Goal: Information Seeking & Learning: Learn about a topic

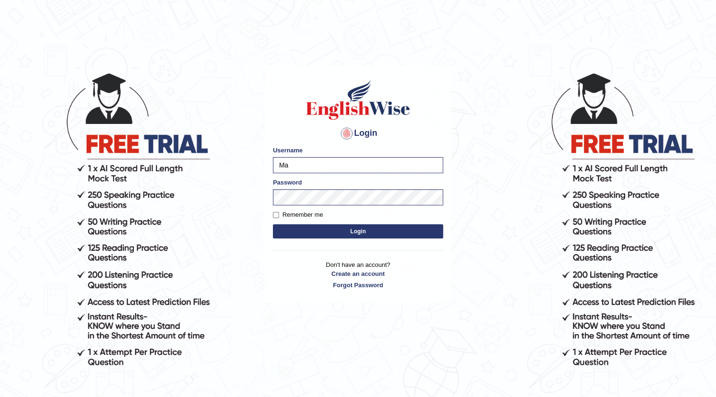
type input "M"
type input "dianacsilva"
click at [273, 224] on button "Login" at bounding box center [358, 231] width 170 height 14
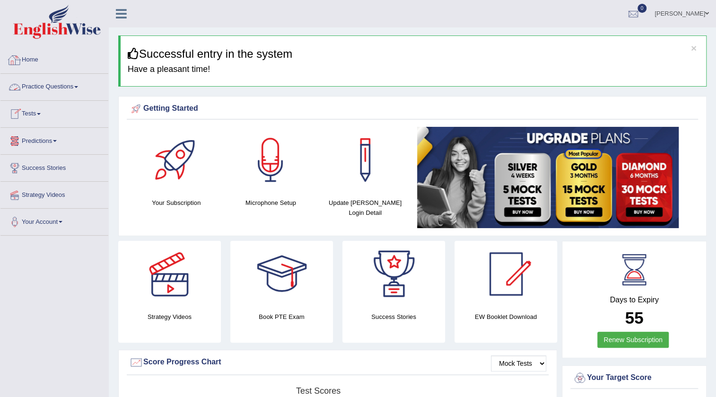
click at [68, 86] on link "Practice Questions" at bounding box center [54, 86] width 108 height 24
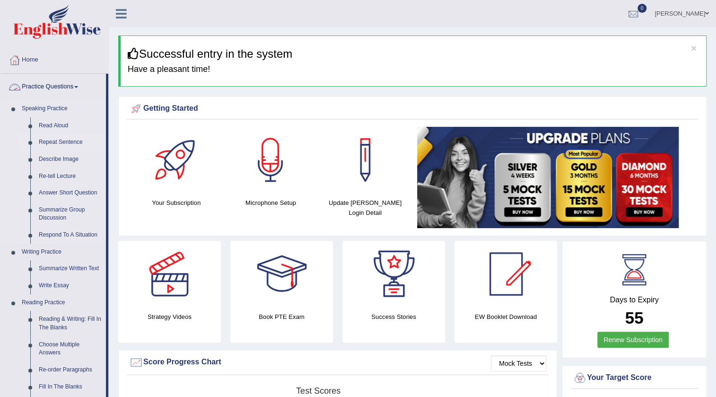
click at [63, 141] on link "Repeat Sentence" at bounding box center [70, 142] width 71 height 17
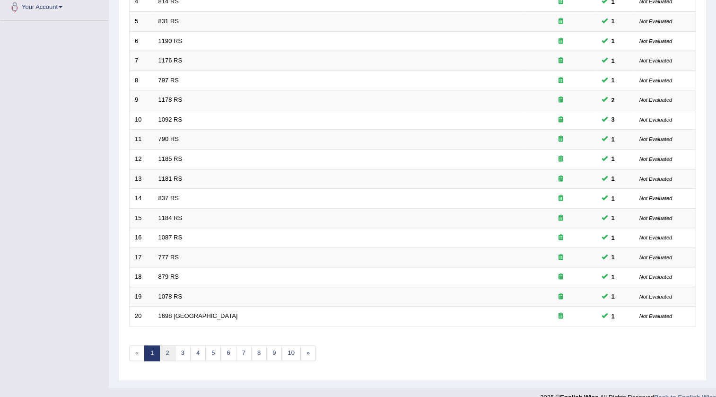
click at [163, 353] on link "2" at bounding box center [167, 353] width 16 height 16
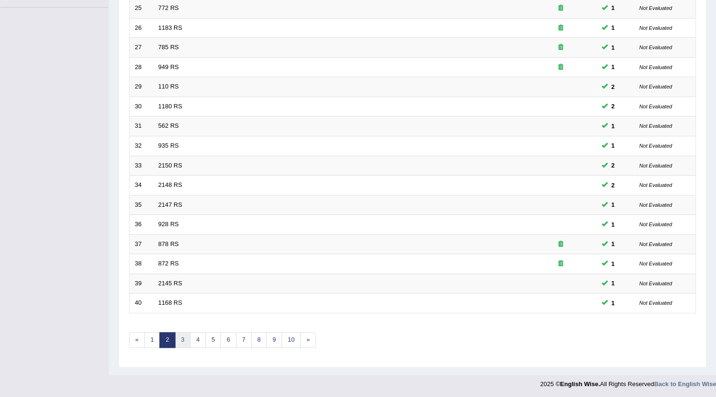
click at [181, 341] on link "3" at bounding box center [183, 340] width 16 height 16
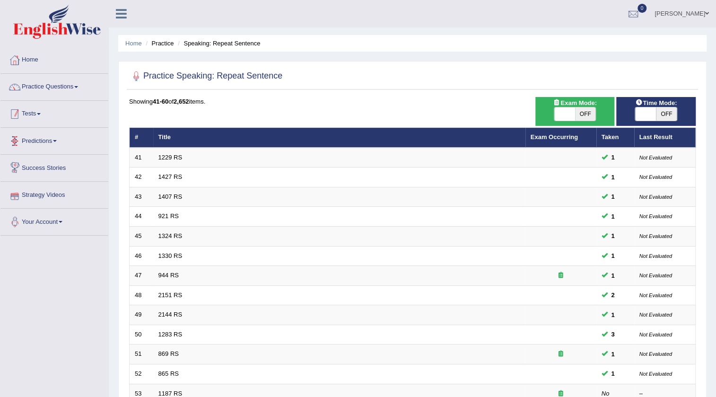
scroll to position [43, 0]
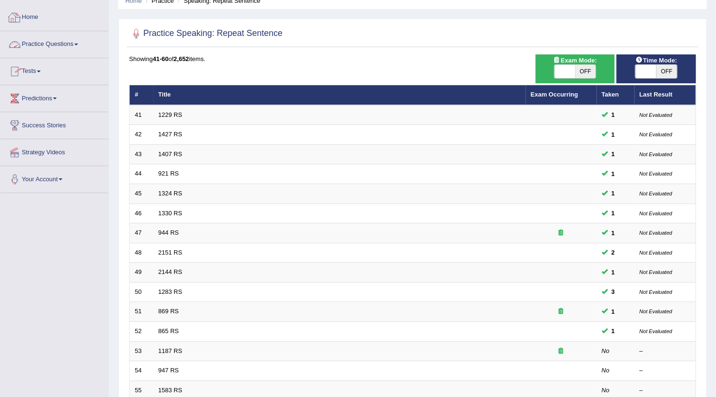
click at [53, 47] on link "Practice Questions" at bounding box center [54, 43] width 108 height 24
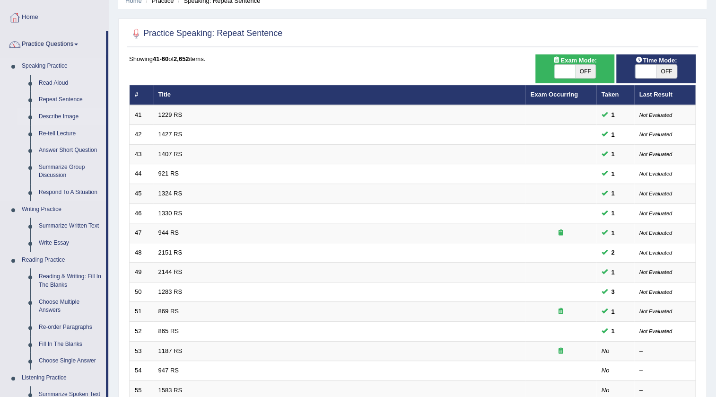
click at [59, 123] on link "Describe Image" at bounding box center [70, 116] width 71 height 17
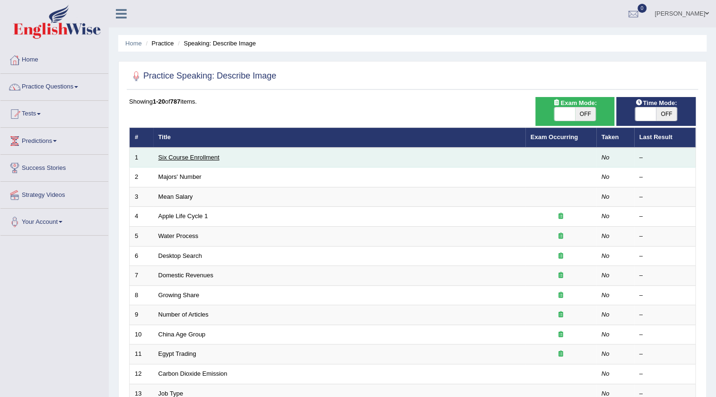
click at [190, 156] on link "Six Course Enrollment" at bounding box center [189, 157] width 61 height 7
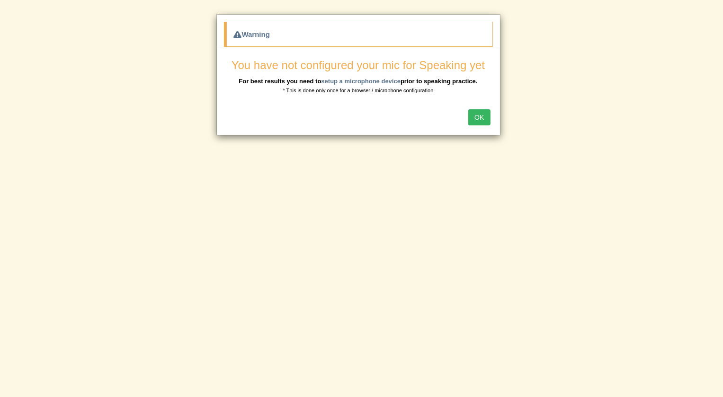
click at [471, 115] on button "OK" at bounding box center [479, 117] width 22 height 16
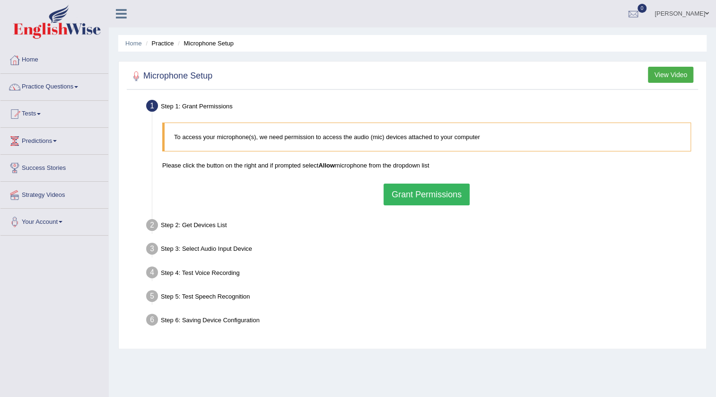
click at [446, 189] on button "Grant Permissions" at bounding box center [427, 195] width 86 height 22
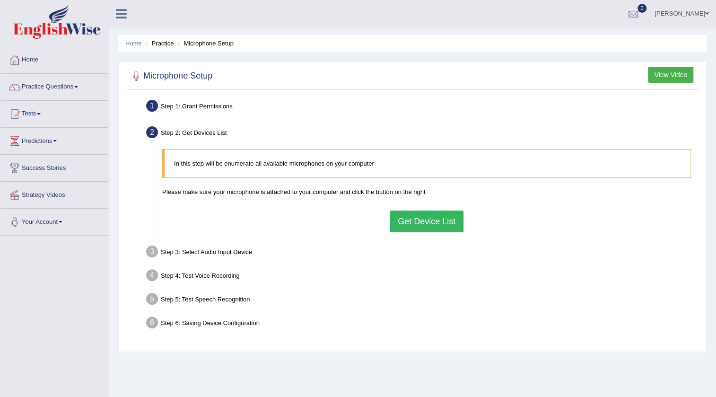
click at [431, 221] on button "Get Device List" at bounding box center [427, 222] width 74 height 22
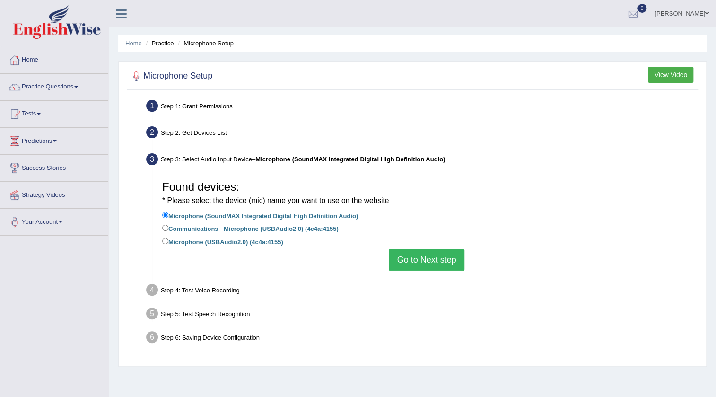
click at [449, 270] on button "Go to Next step" at bounding box center [426, 260] width 75 height 22
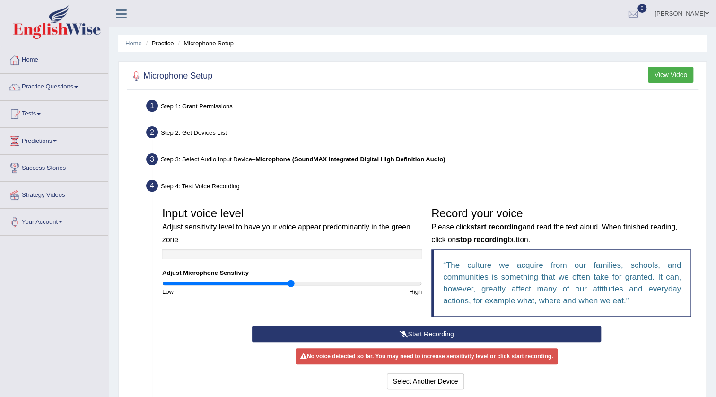
click at [522, 327] on button "Start Recording" at bounding box center [427, 334] width 350 height 16
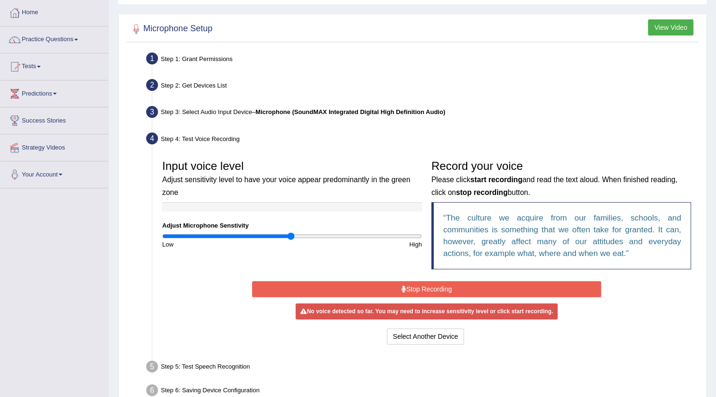
scroll to position [100, 0]
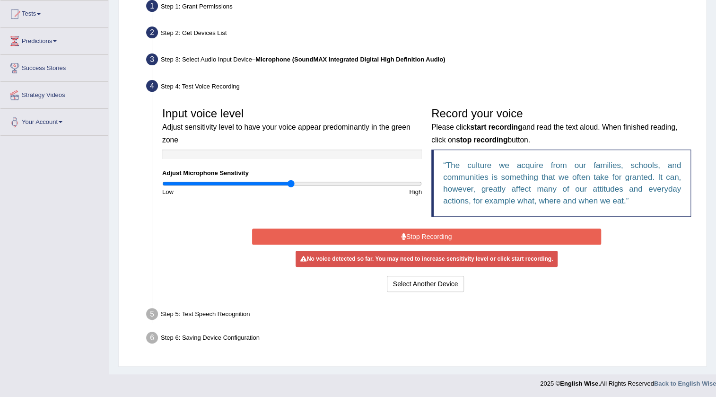
click at [411, 236] on button "Stop Recording" at bounding box center [427, 237] width 350 height 16
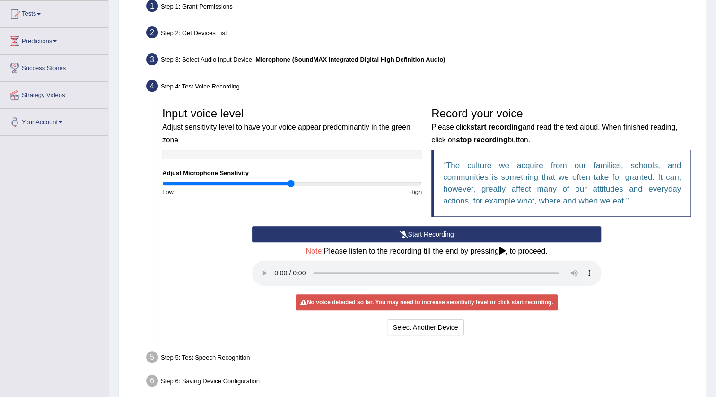
click at [418, 227] on button "Start Recording" at bounding box center [427, 234] width 350 height 16
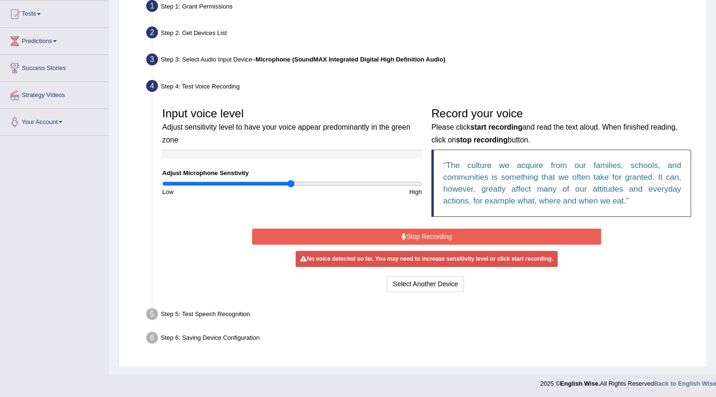
click at [415, 235] on button "Stop Recording" at bounding box center [427, 237] width 350 height 16
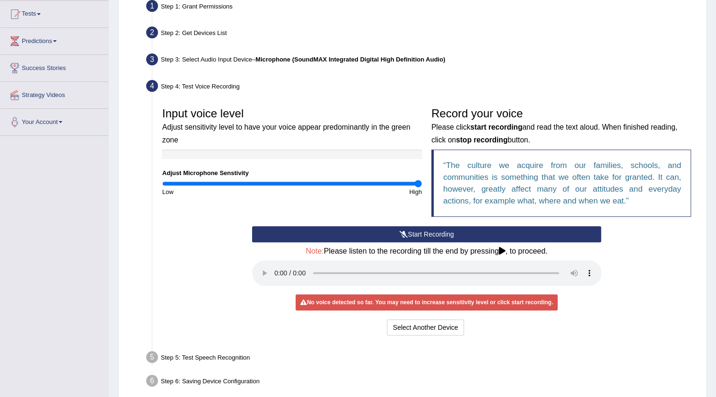
drag, startPoint x: 292, startPoint y: 182, endPoint x: 673, endPoint y: 156, distance: 381.3
type input "2"
click at [422, 180] on input "range" at bounding box center [292, 184] width 260 height 8
click at [367, 230] on button "Start Recording" at bounding box center [427, 234] width 350 height 16
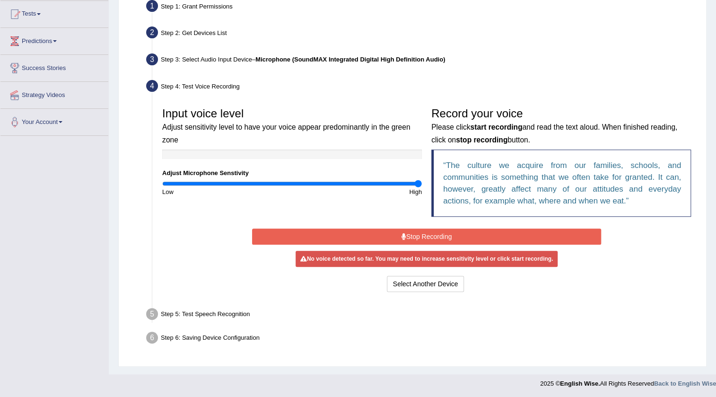
click at [354, 236] on button "Stop Recording" at bounding box center [427, 237] width 350 height 16
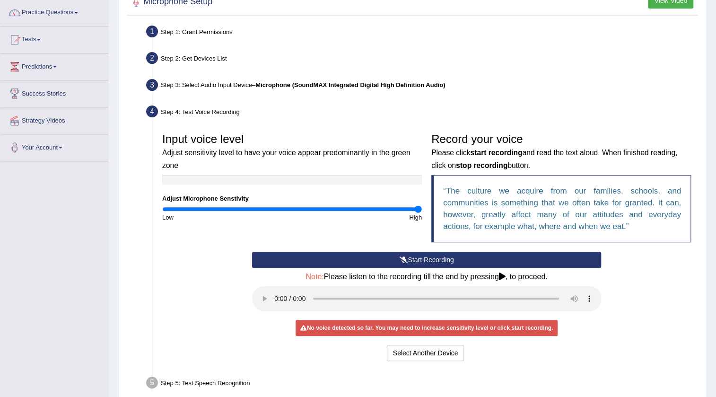
scroll to position [143, 0]
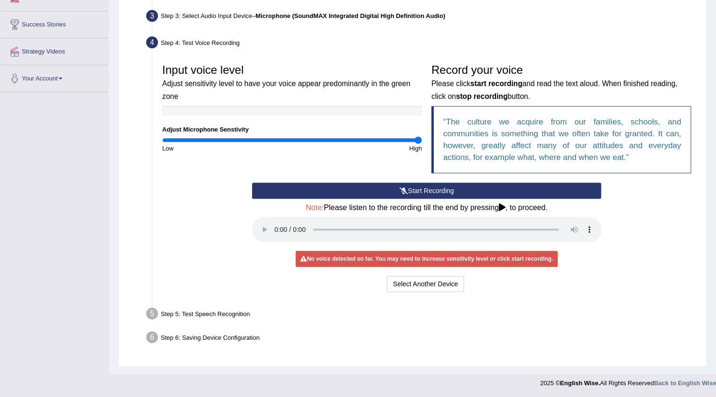
click at [393, 183] on button "Start Recording" at bounding box center [427, 191] width 350 height 16
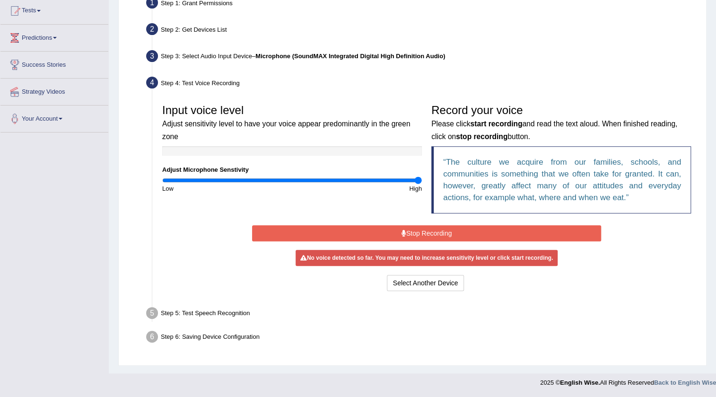
scroll to position [100, 0]
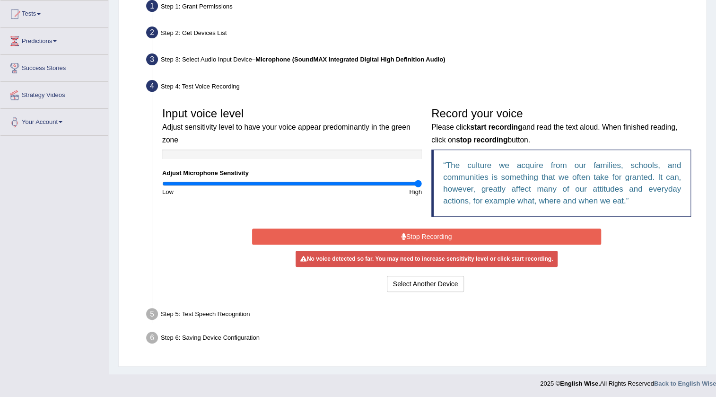
click at [405, 229] on button "Stop Recording" at bounding box center [427, 237] width 350 height 16
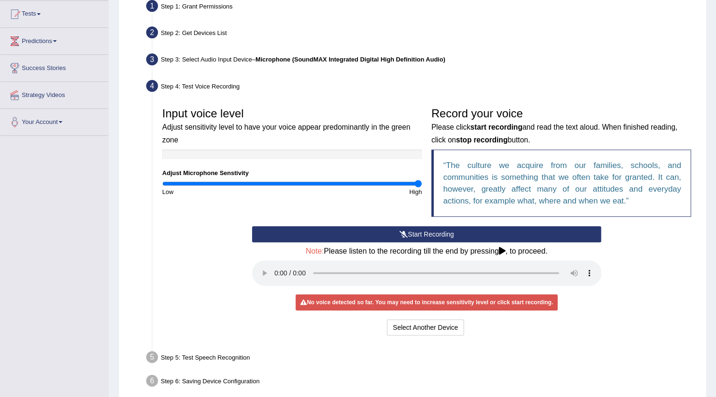
click at [198, 236] on div "Start Recording Stop Recording Note: Please listen to the recording till the en…" at bounding box center [427, 282] width 539 height 112
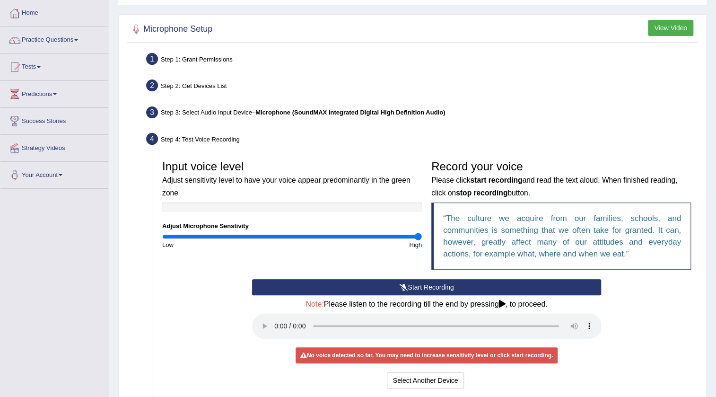
scroll to position [0, 0]
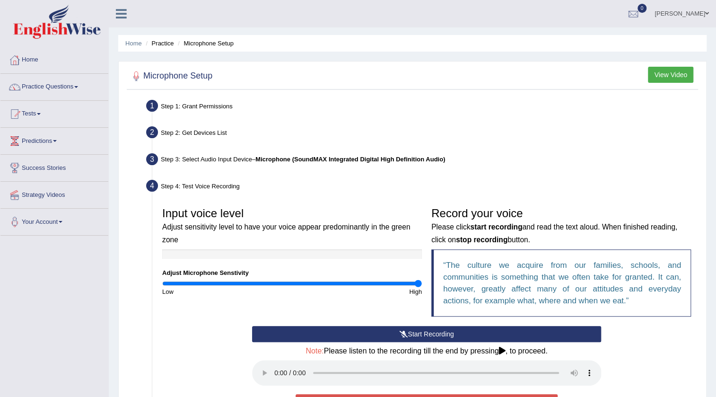
click at [712, 17] on link "[PERSON_NAME]" at bounding box center [682, 12] width 69 height 25
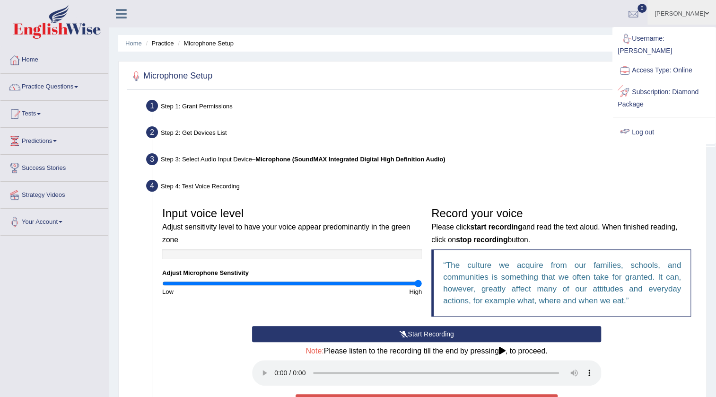
click at [636, 122] on link "Log out" at bounding box center [664, 133] width 102 height 22
